Goal: Task Accomplishment & Management: Use online tool/utility

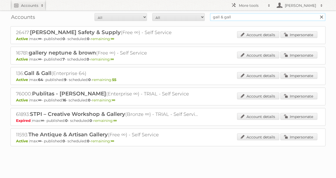
drag, startPoint x: 228, startPoint y: 18, endPoint x: 127, endPoint y: 24, distance: 101.7
click at [152, 18] on form "All Active Expired Pending All Paid Trials Self service gall & gall Search" at bounding box center [168, 17] width 315 height 8
type input "butlon"
click at [318, 13] on input "Search" at bounding box center [322, 17] width 8 height 8
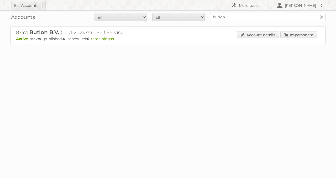
click at [300, 38] on div "Account details Impersonate" at bounding box center [277, 35] width 80 height 8
click at [296, 34] on link "Impersonate" at bounding box center [299, 34] width 37 height 7
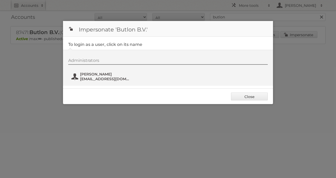
click at [109, 73] on span "Alessio Pinna" at bounding box center [105, 74] width 51 height 5
